Goal: Download file/media: Download file/media

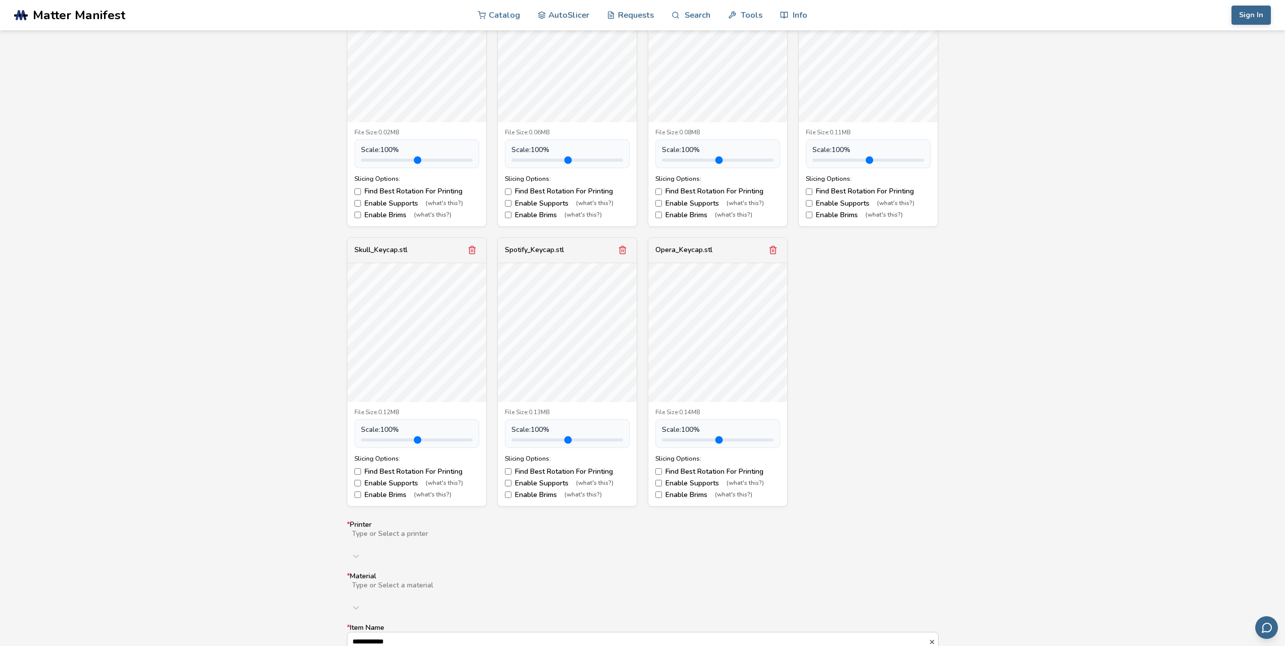
scroll to position [555, 0]
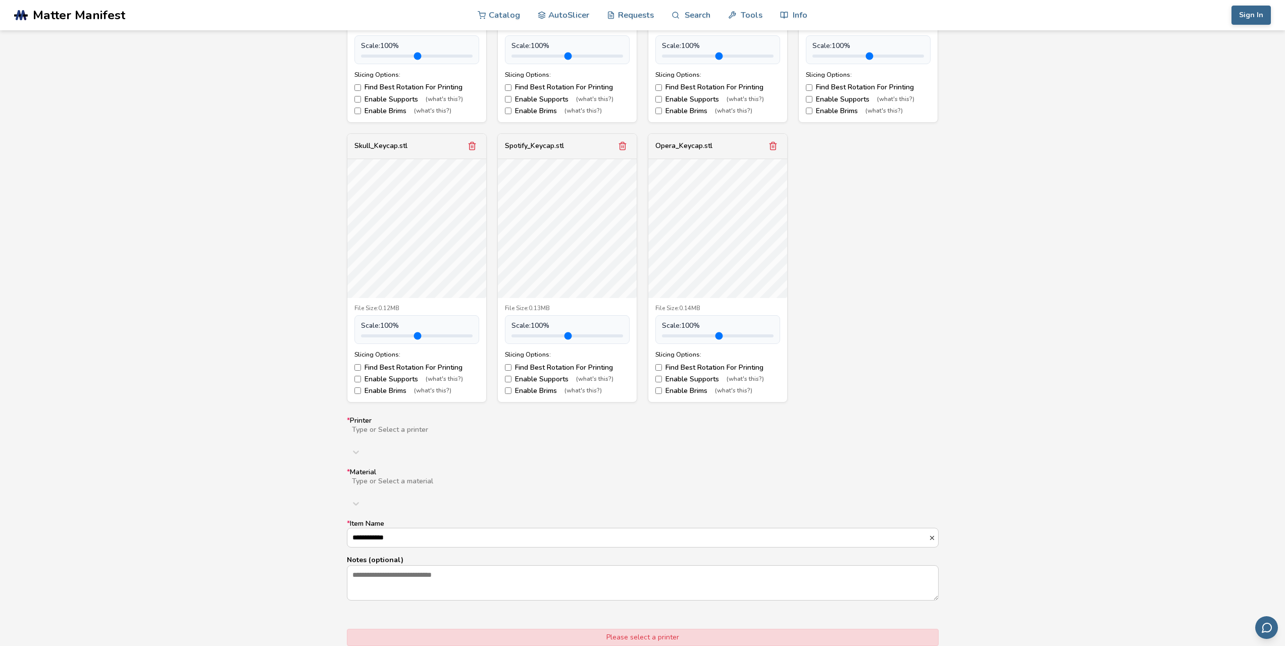
click at [425, 437] on div at bounding box center [512, 438] width 322 height 8
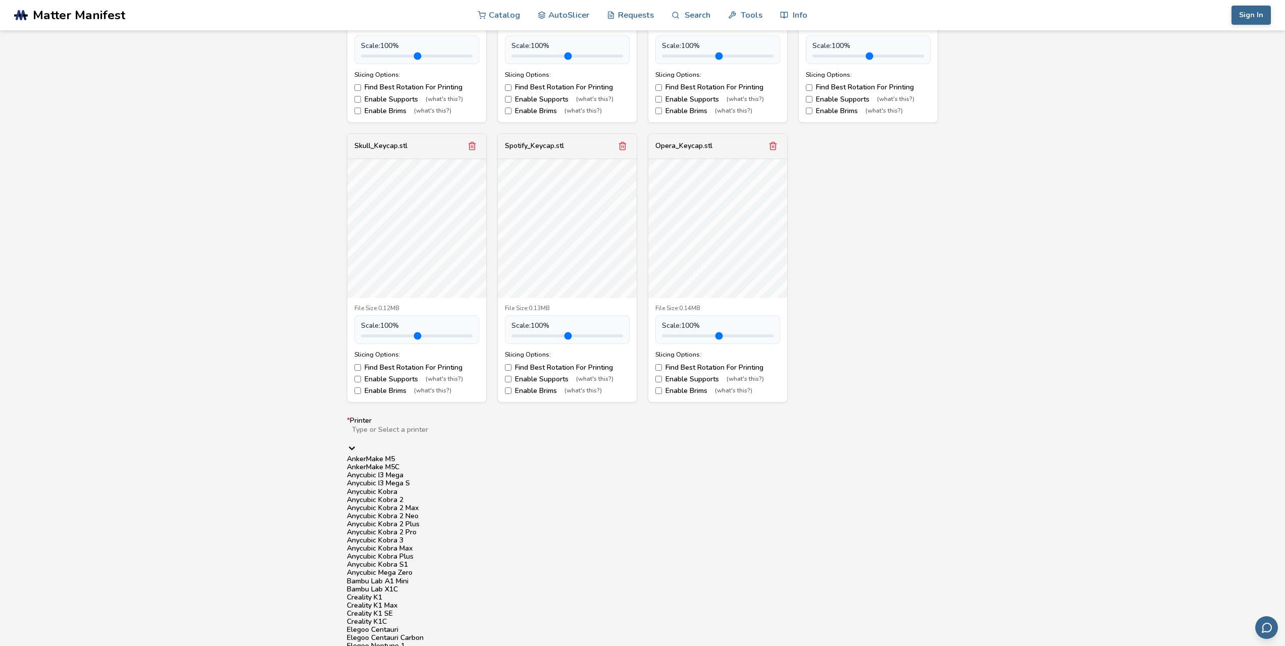
scroll to position [252, 0]
type input "*"
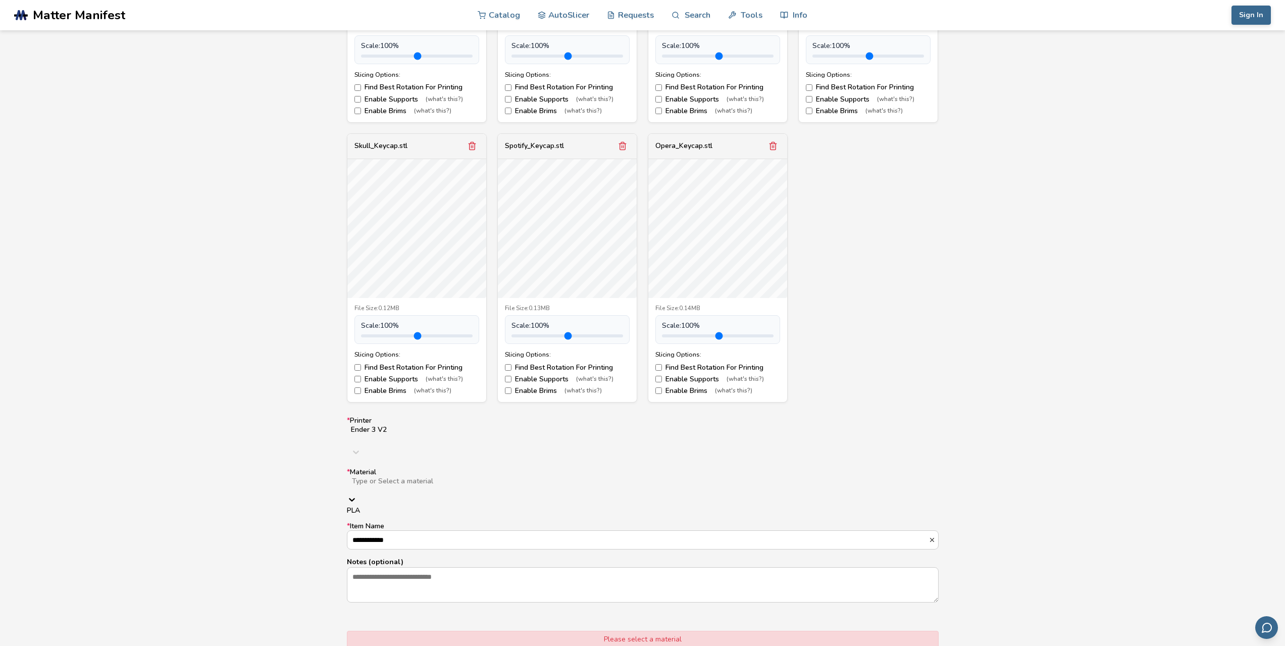
click at [440, 485] on div at bounding box center [511, 489] width 321 height 8
drag, startPoint x: 386, startPoint y: 495, endPoint x: 400, endPoint y: 497, distance: 13.7
click at [387, 506] on div "PLA" at bounding box center [643, 510] width 592 height 8
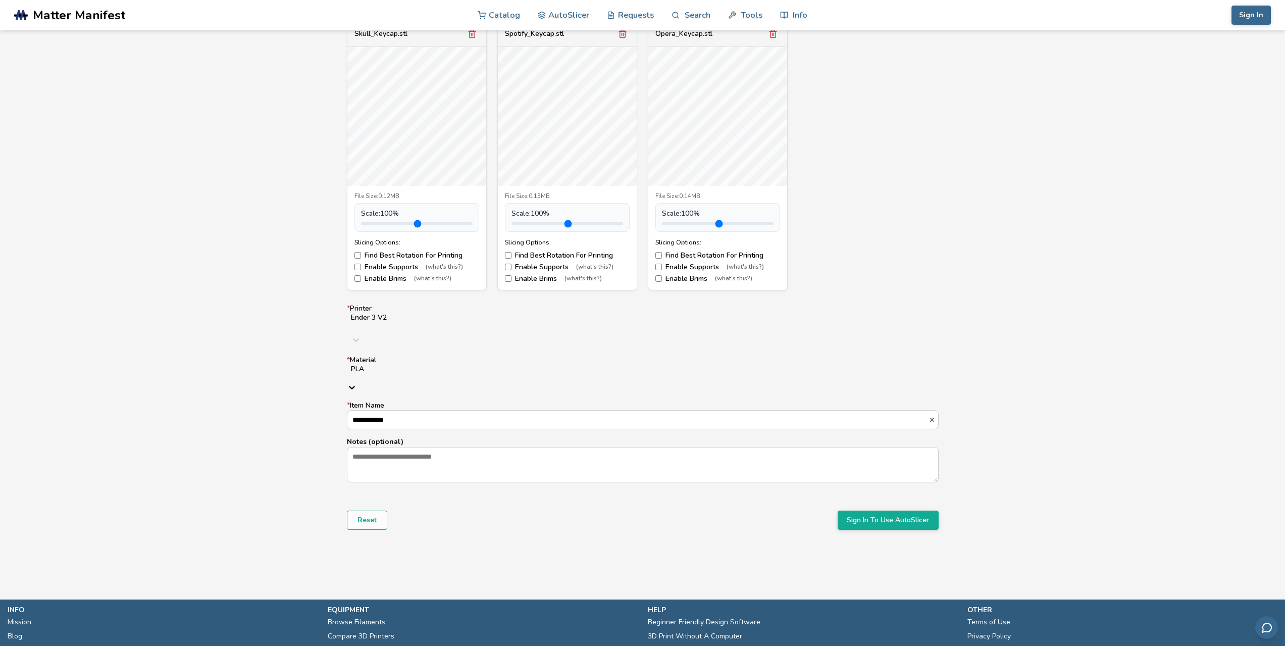
scroll to position [707, 0]
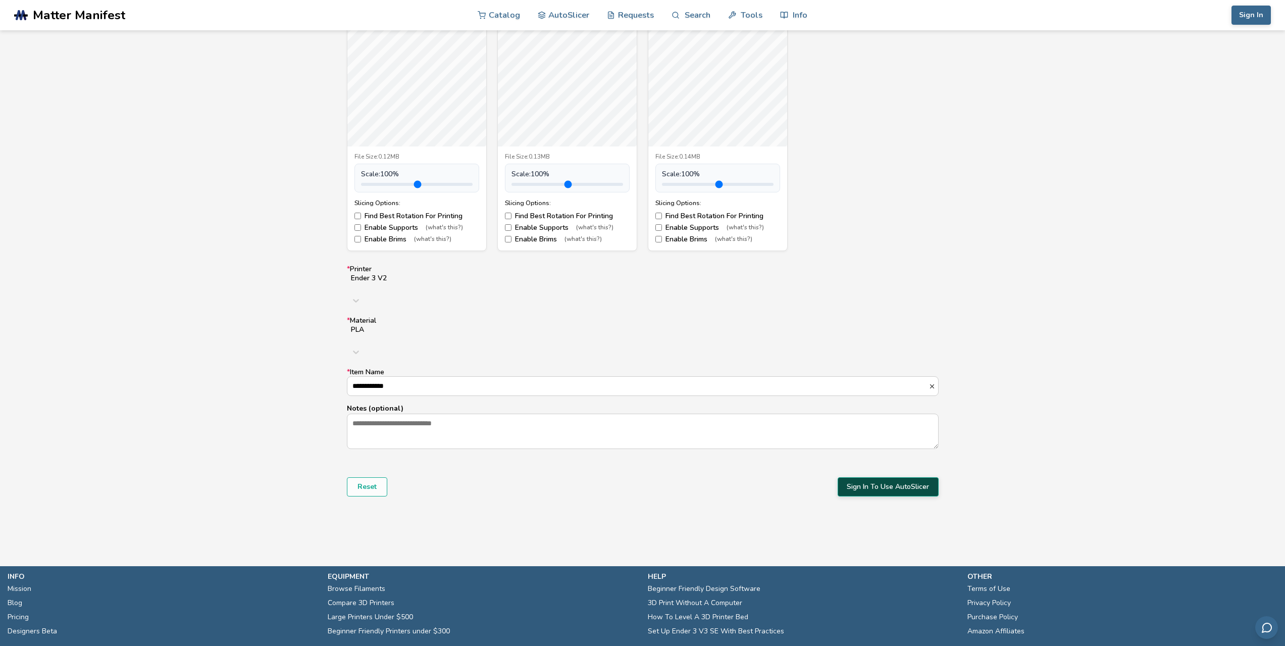
click at [903, 477] on button "Sign In To Use AutoSlicer" at bounding box center [887, 486] width 101 height 19
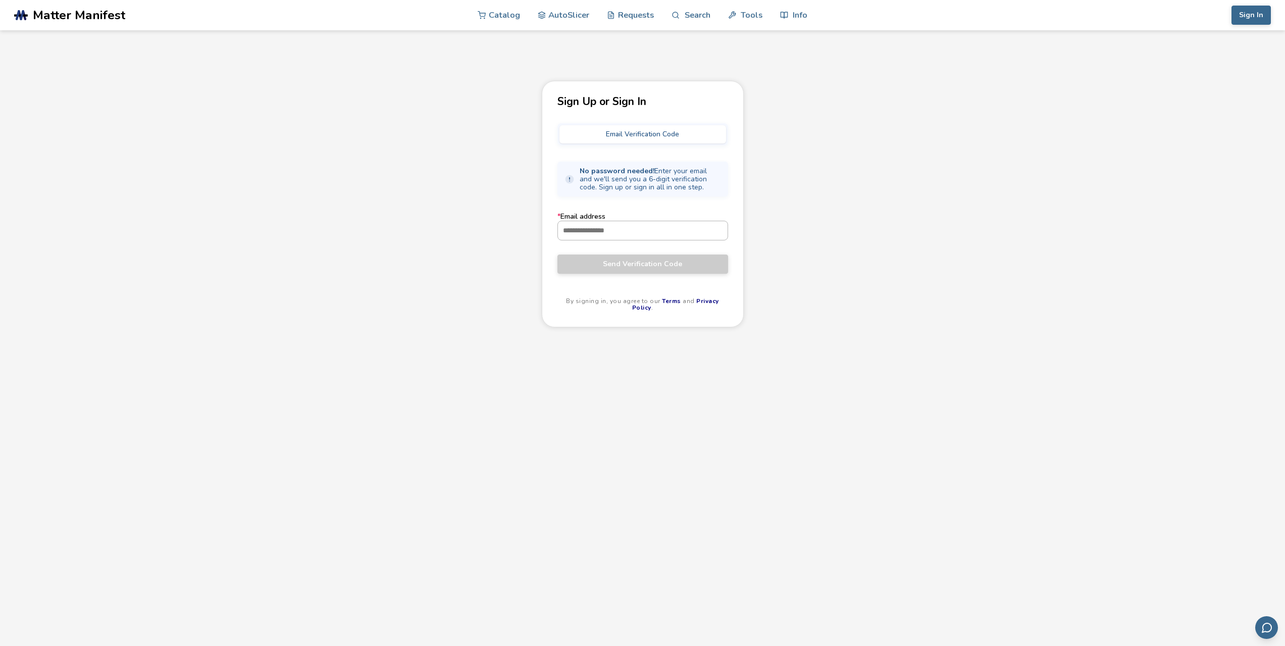
click at [628, 225] on input "* Email address" at bounding box center [643, 230] width 170 height 18
click at [602, 232] on input "* Email address" at bounding box center [643, 230] width 170 height 18
paste input "**********"
type input "**********"
click at [645, 260] on span "Send Verification Code" at bounding box center [642, 264] width 155 height 8
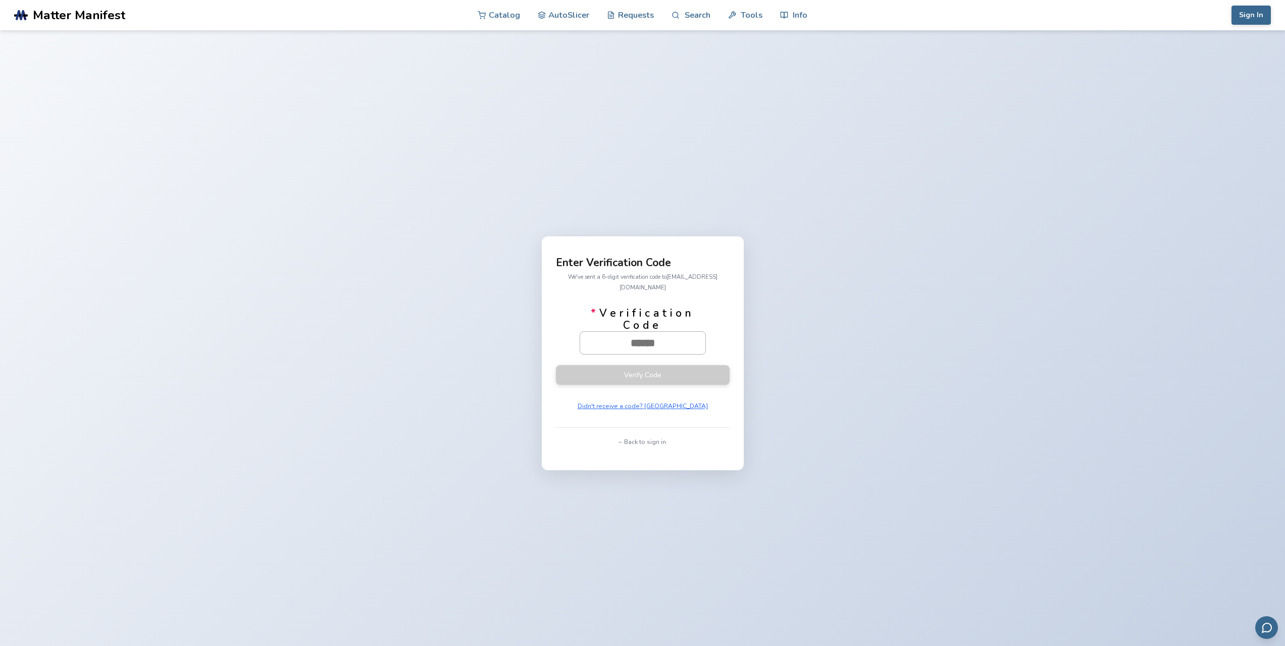
click at [613, 339] on input "* Verification Code" at bounding box center [642, 343] width 125 height 22
paste input "******"
type input "******"
click at [653, 365] on button "Verify Code" at bounding box center [643, 374] width 174 height 20
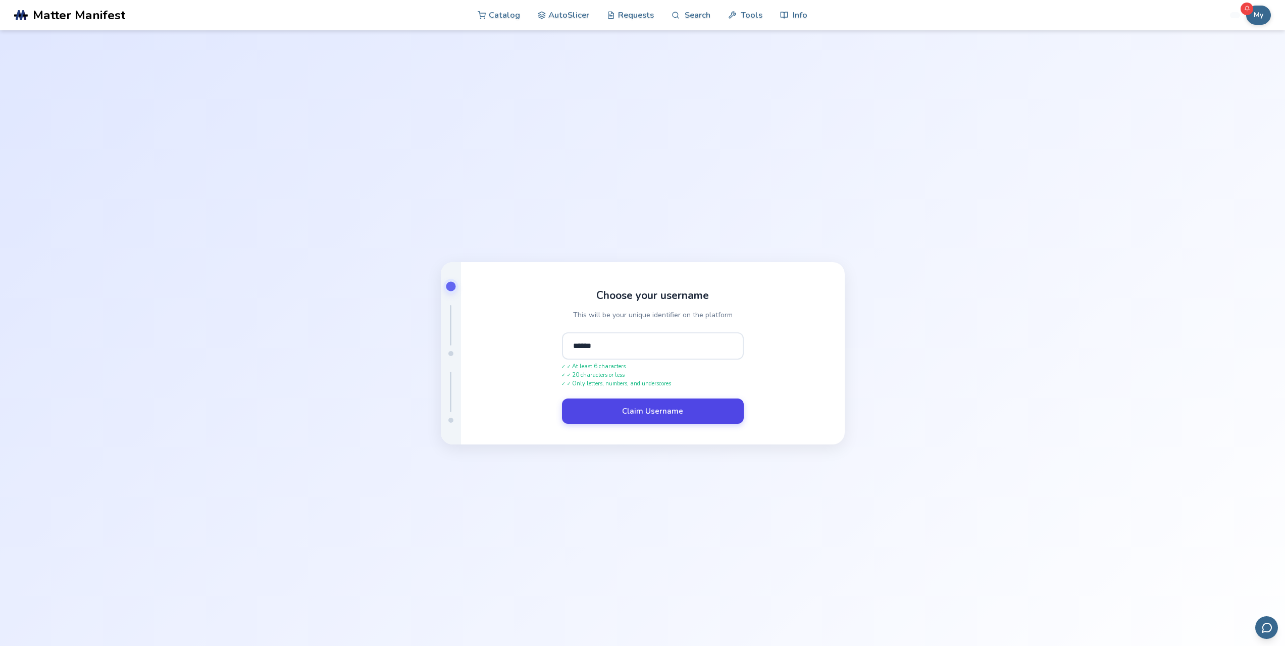
type input "******"
click at [641, 407] on button "Claim Username" at bounding box center [653, 410] width 182 height 25
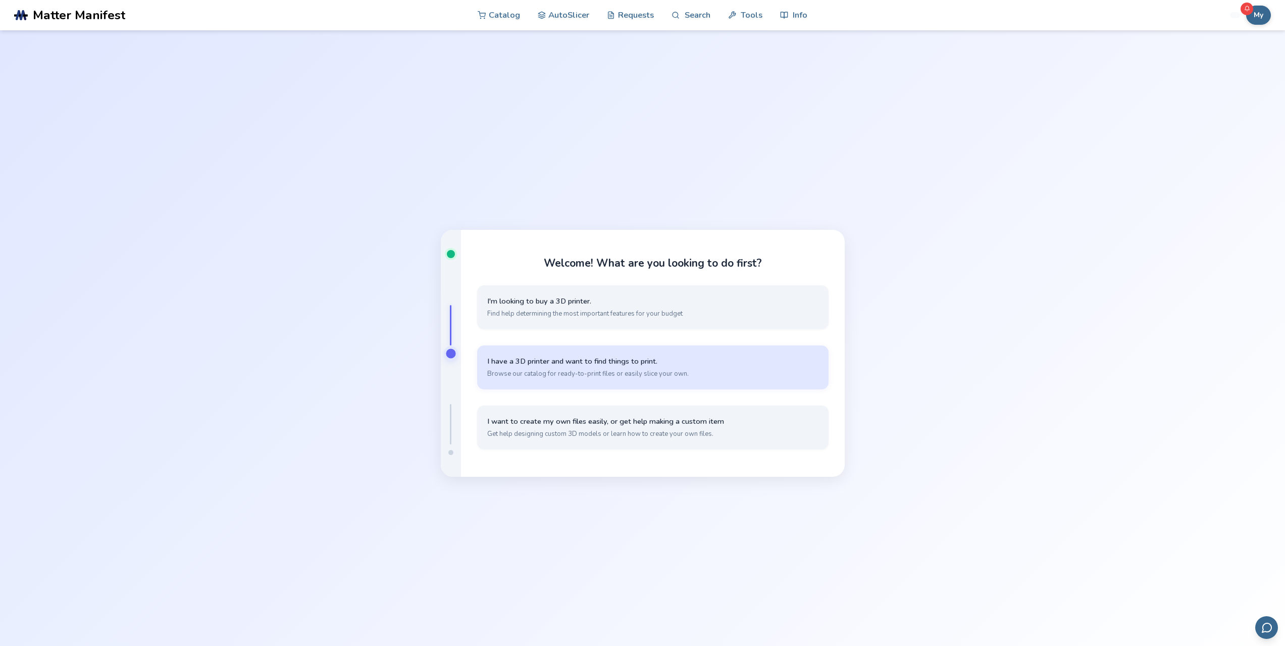
click at [723, 374] on span "Browse our catalog for ready-to-print files or easily slice your own." at bounding box center [652, 373] width 331 height 9
click at [723, 375] on span "Simple, quick slicing with cloud storage through the AutoSlicer" at bounding box center [652, 373] width 331 height 9
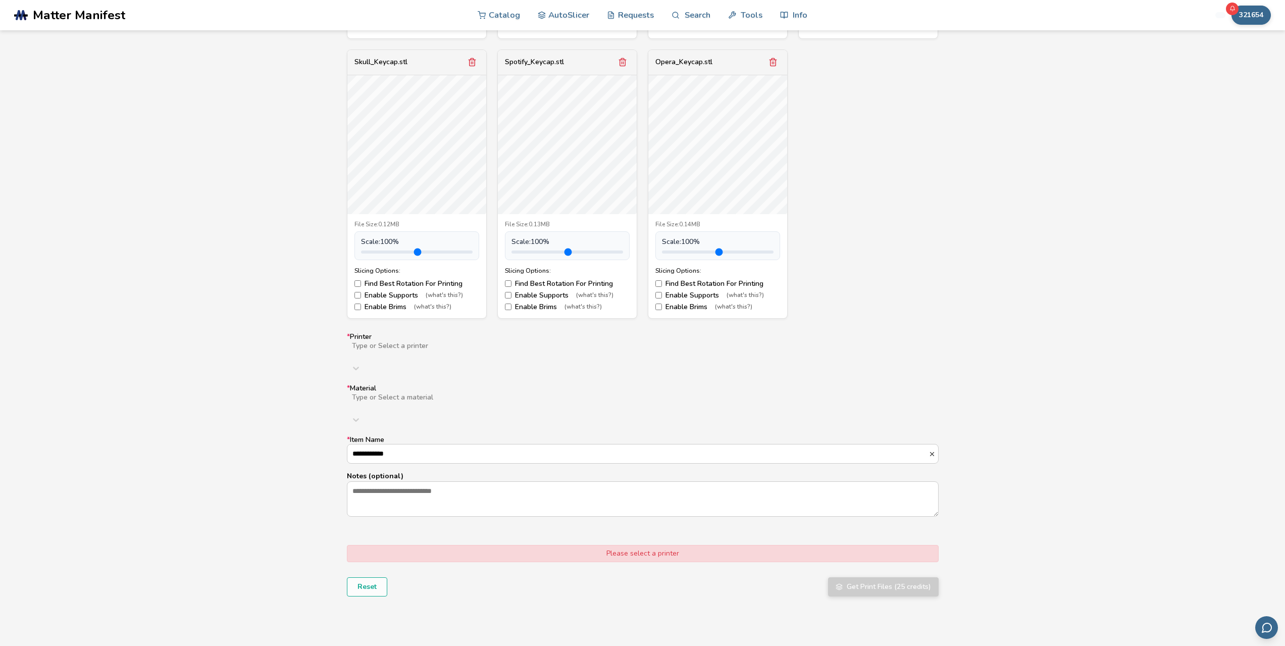
scroll to position [656, 0]
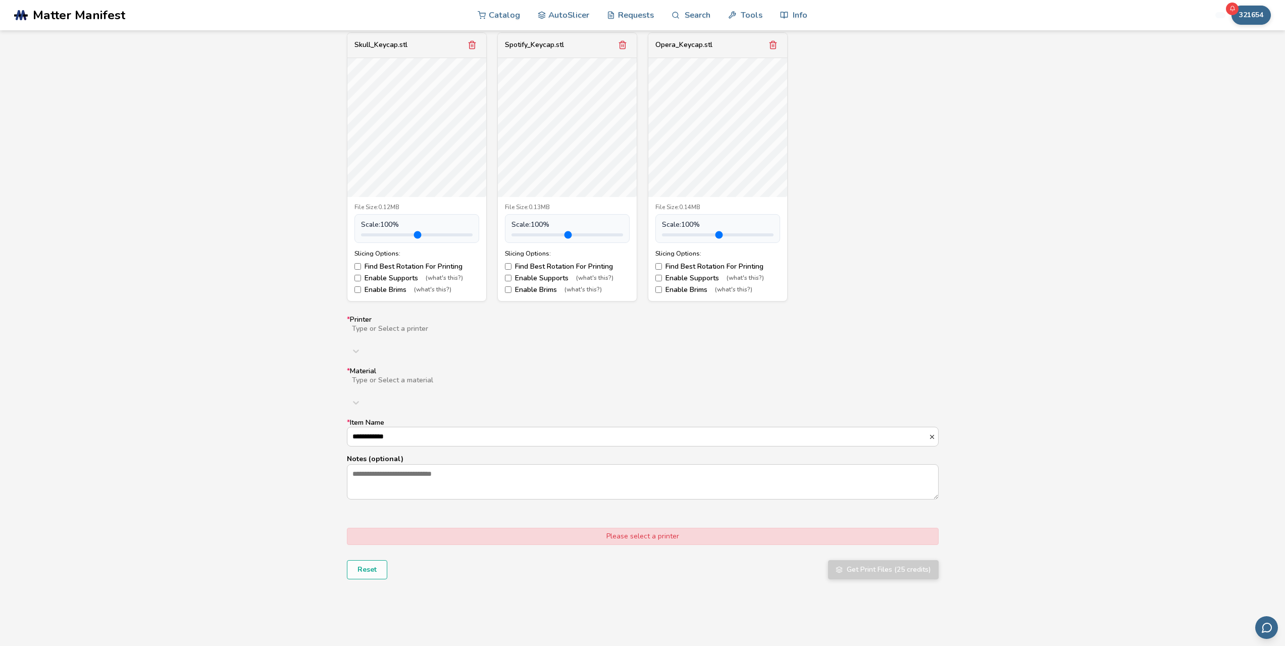
click at [442, 334] on div at bounding box center [512, 337] width 322 height 8
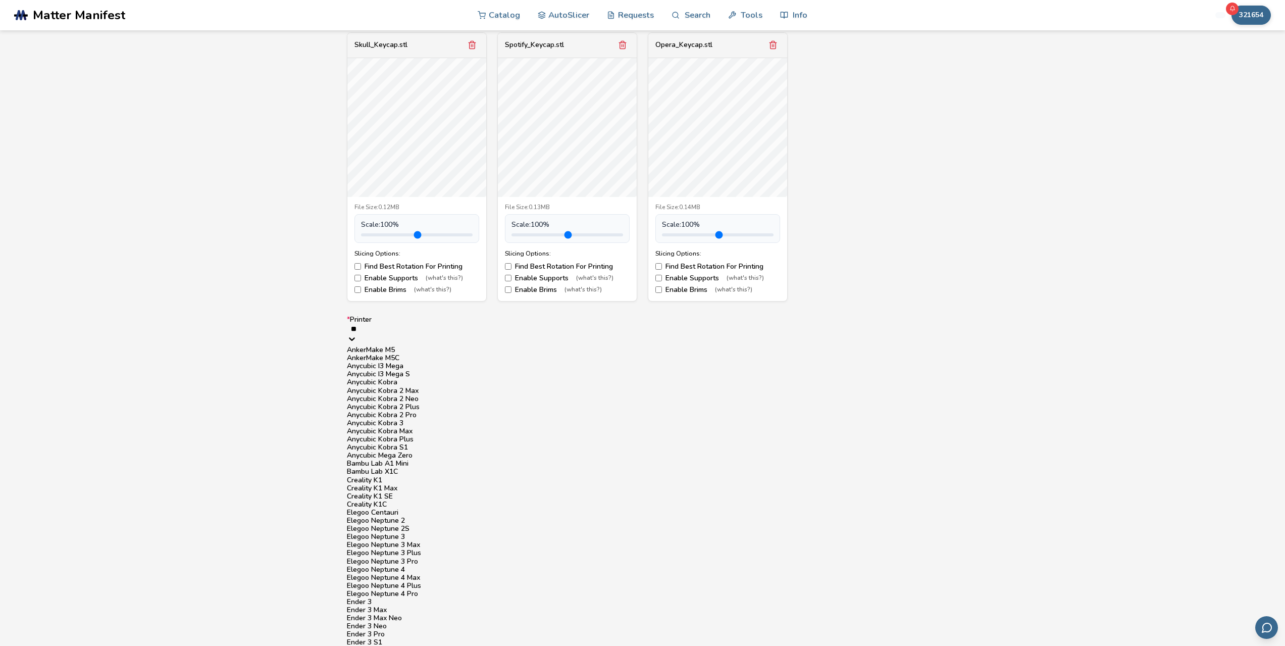
type input "***"
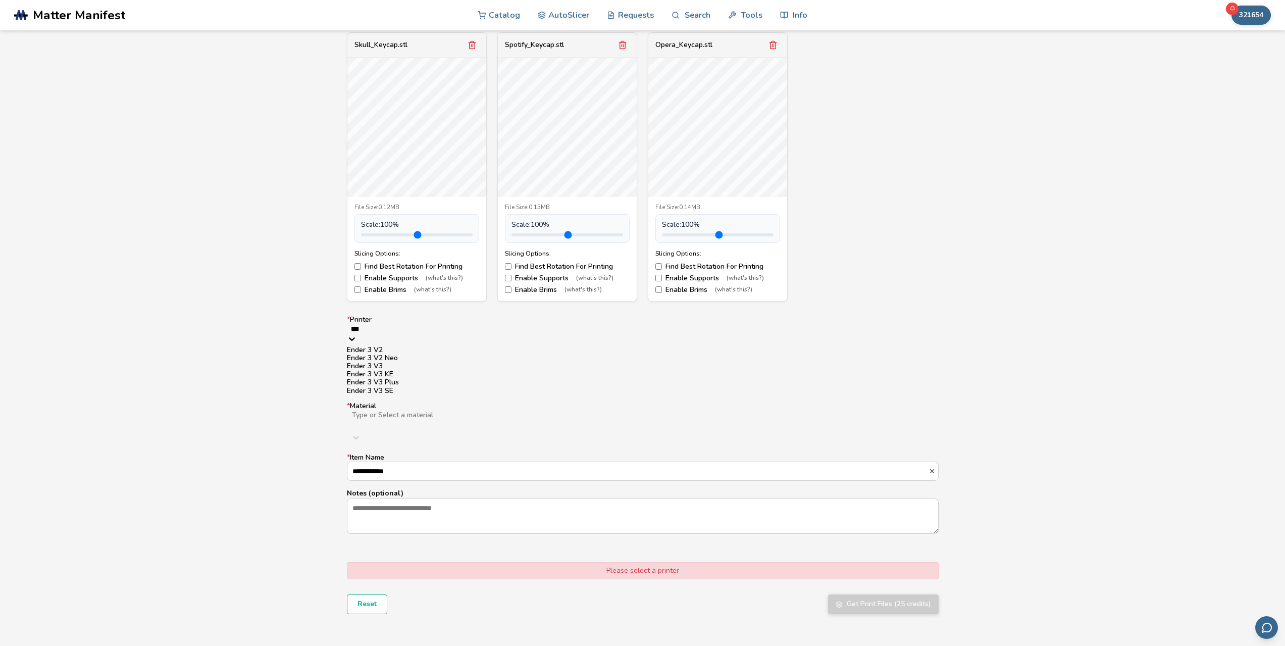
click at [400, 353] on div "Ender 3 V2" at bounding box center [643, 350] width 592 height 8
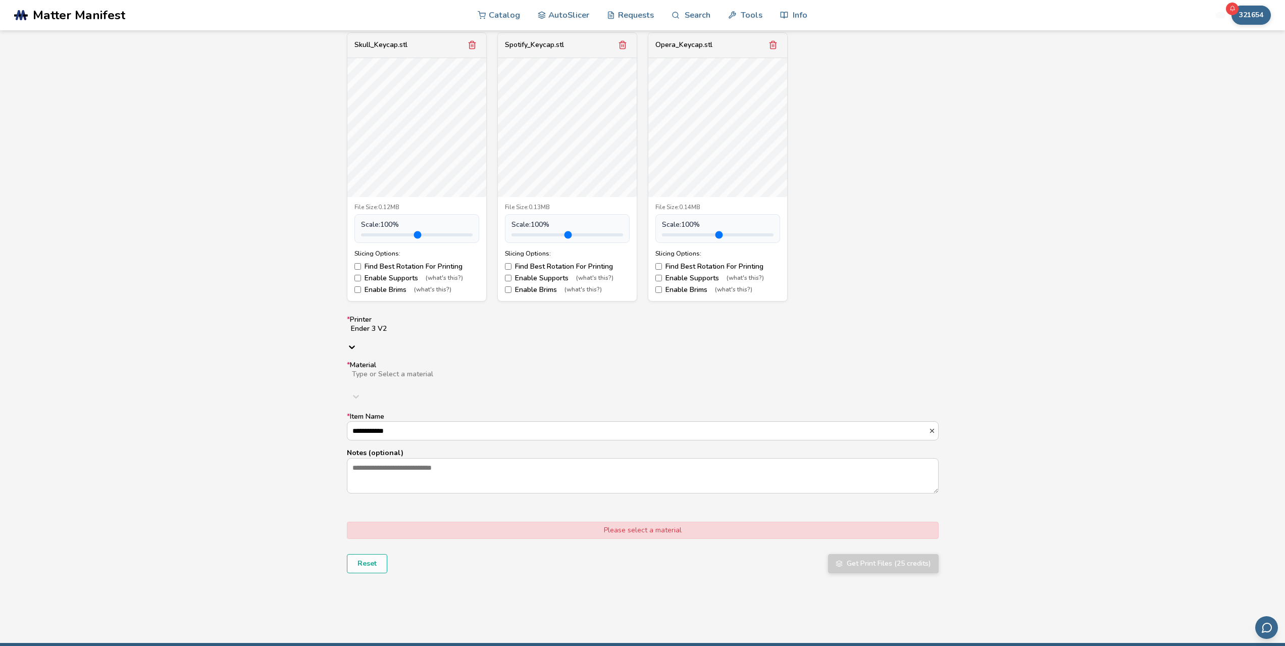
click at [427, 378] on div at bounding box center [511, 382] width 321 height 8
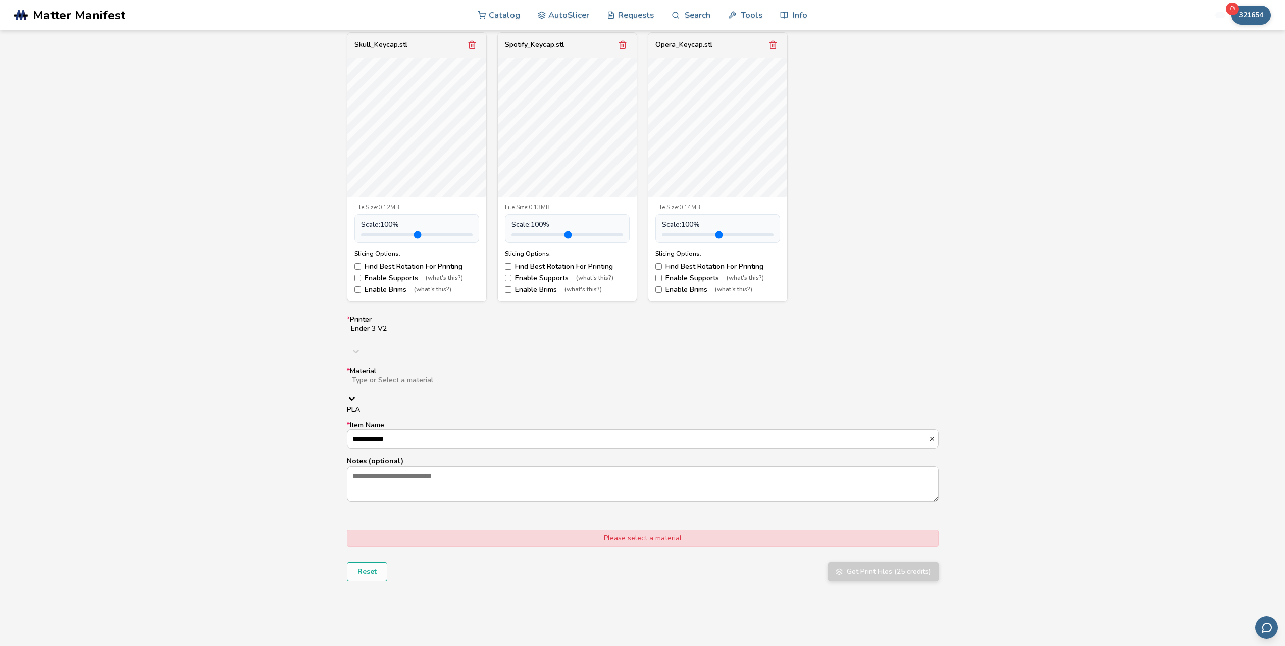
click at [396, 405] on div "PLA" at bounding box center [643, 409] width 592 height 8
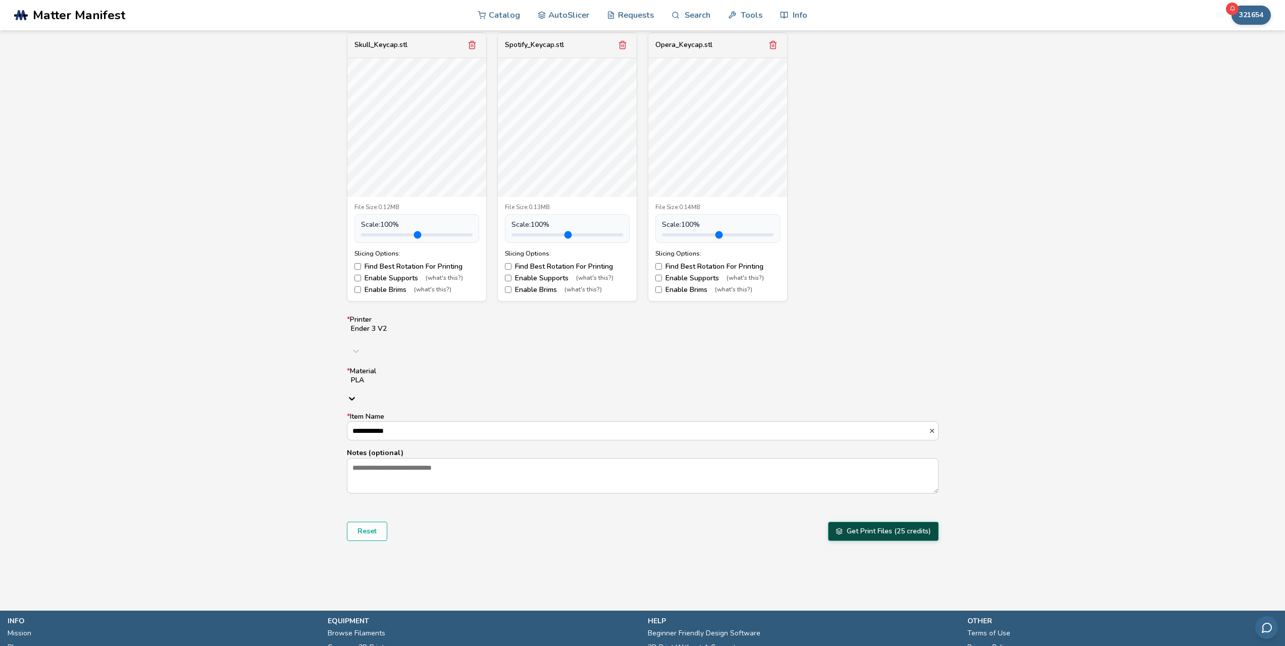
click at [884, 521] on button "Get Print Files (25 credits)" at bounding box center [883, 530] width 111 height 19
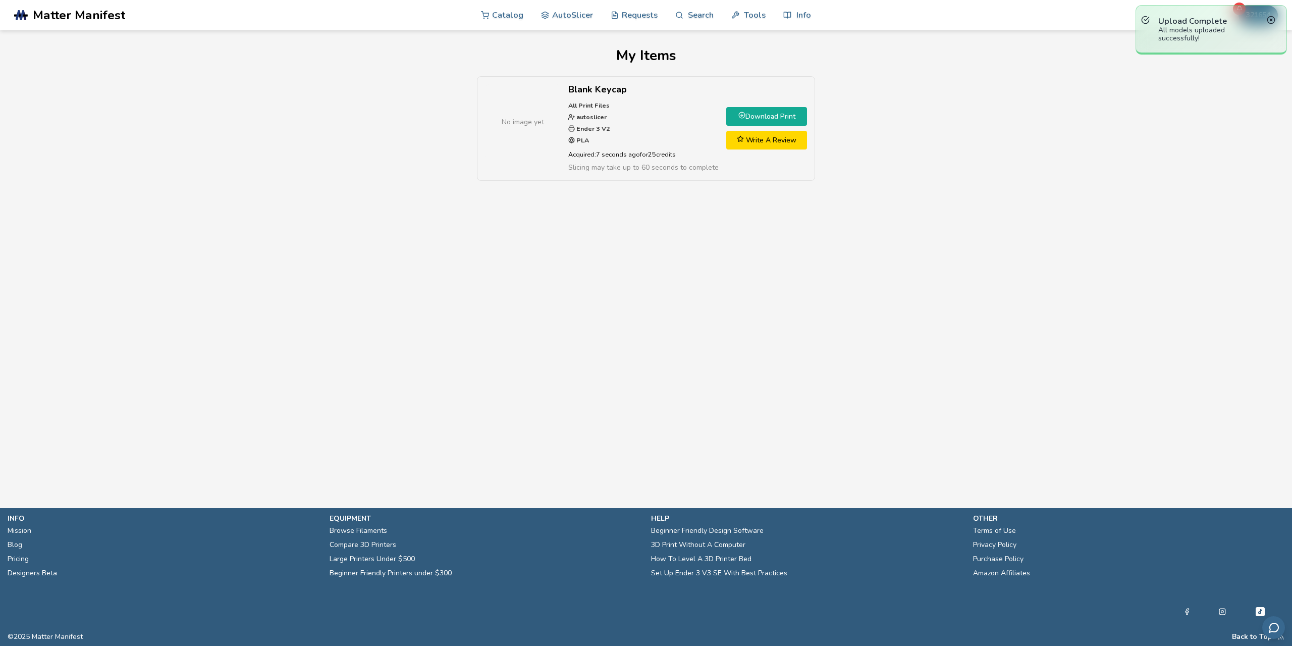
click at [789, 117] on link "Download Print" at bounding box center [766, 116] width 81 height 19
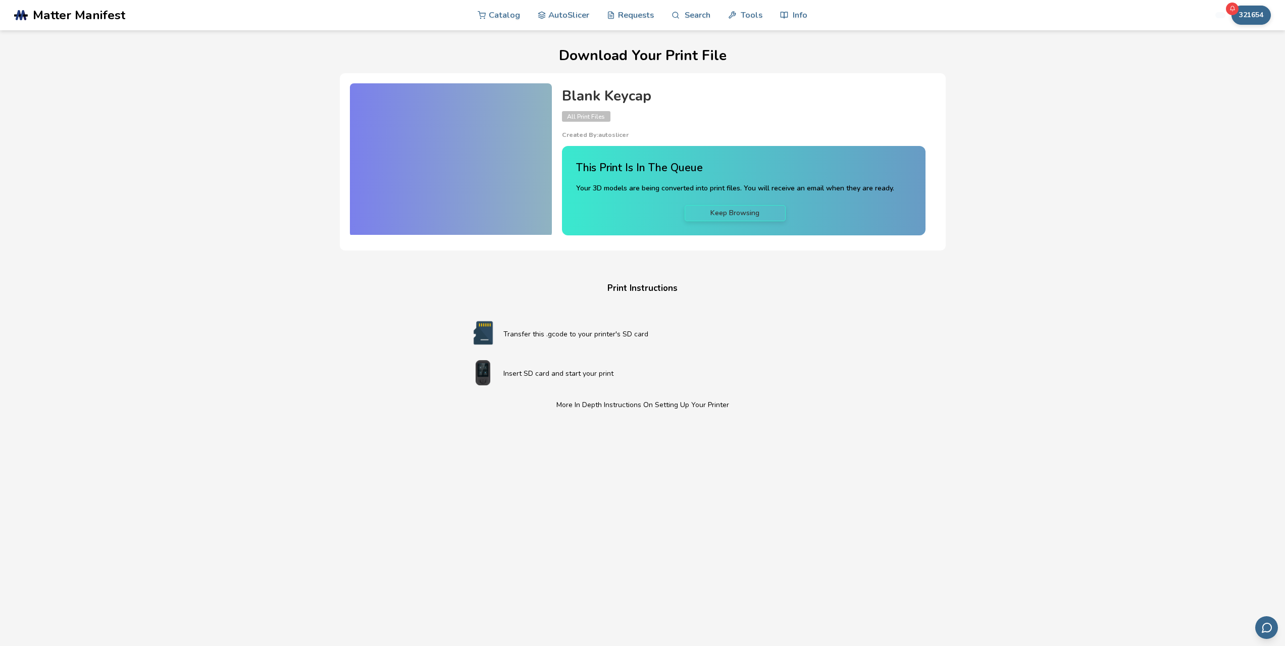
click at [968, 259] on div "Download Your Print File Blank Keycap All Print Files Created By: autoslicer Th…" at bounding box center [642, 344] width 1233 height 593
drag, startPoint x: 605, startPoint y: 185, endPoint x: 738, endPoint y: 185, distance: 133.8
click at [735, 184] on p "Your 3D models are being converted into print files. You will receive an email …" at bounding box center [735, 188] width 318 height 11
drag, startPoint x: 815, startPoint y: 189, endPoint x: 876, endPoint y: 186, distance: 61.1
click at [874, 186] on p "Your 3D models are being converted into print files. You will receive an email …" at bounding box center [735, 188] width 318 height 11
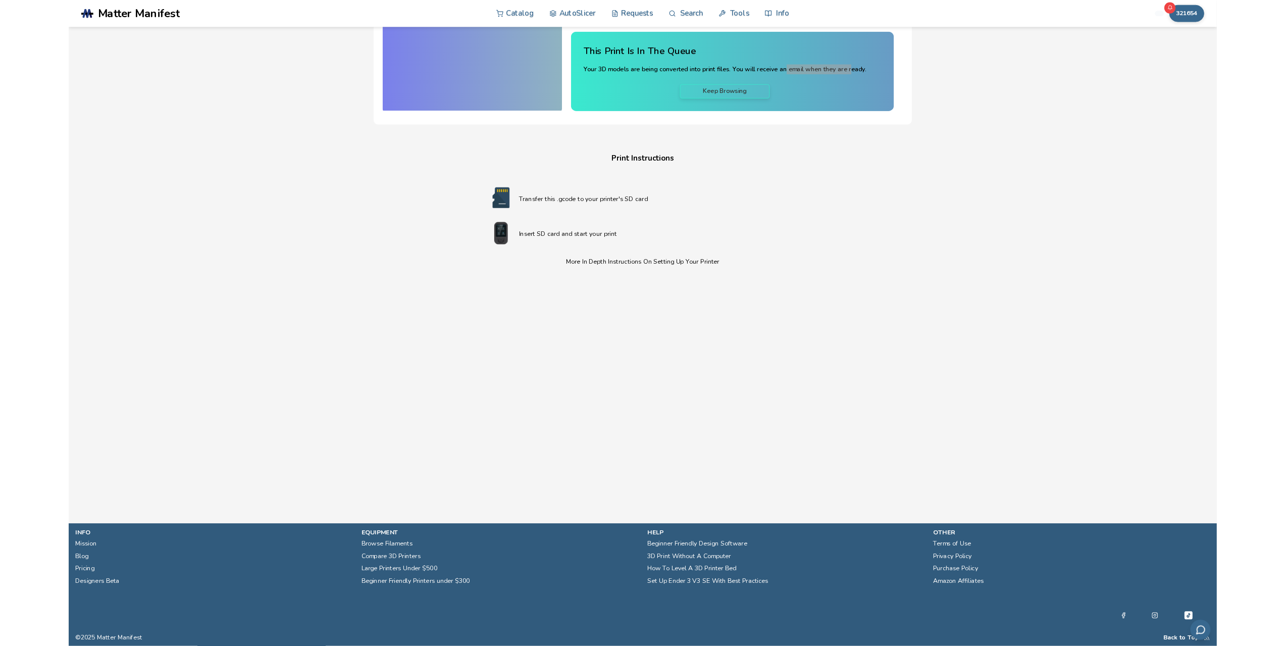
scroll to position [151, 0]
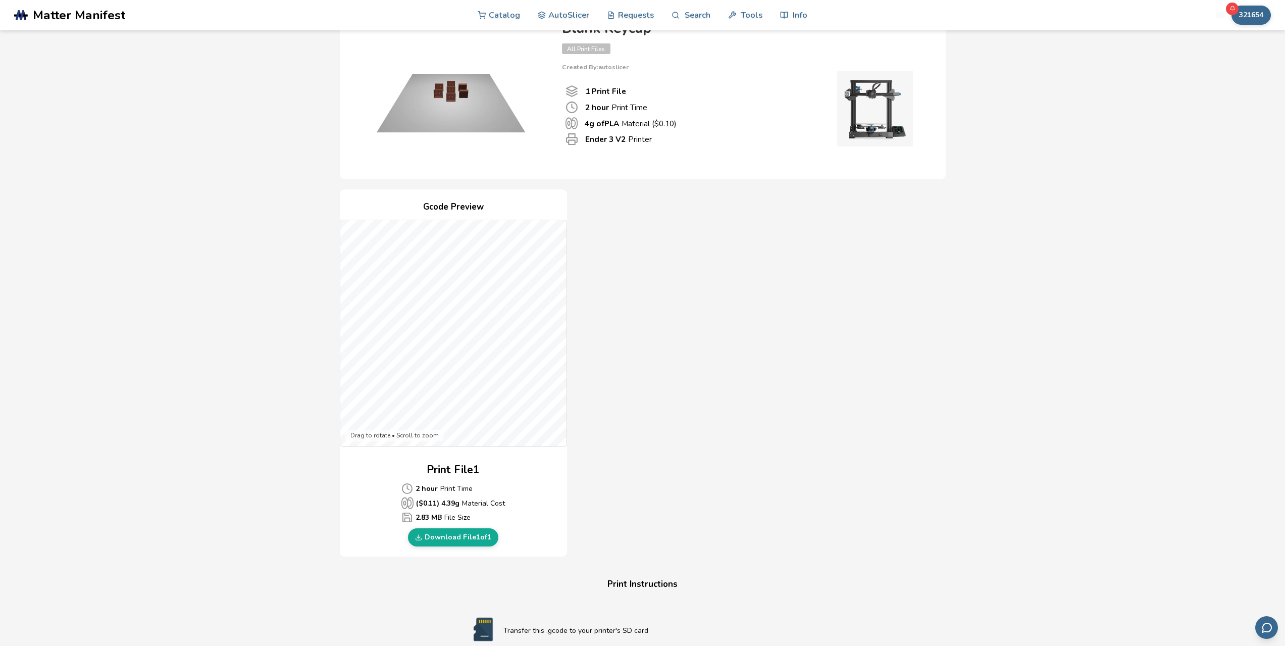
scroll to position [101, 0]
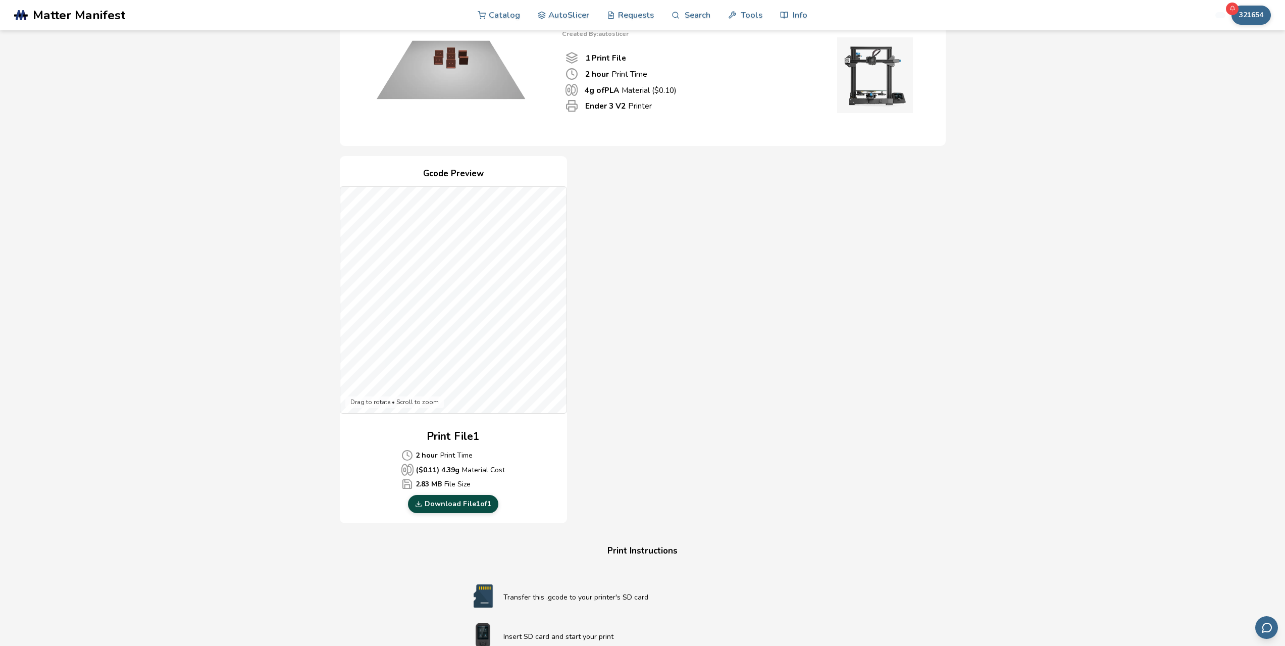
click at [469, 508] on link "Download File 1 of 1" at bounding box center [453, 504] width 90 height 18
